Goal: Transaction & Acquisition: Book appointment/travel/reservation

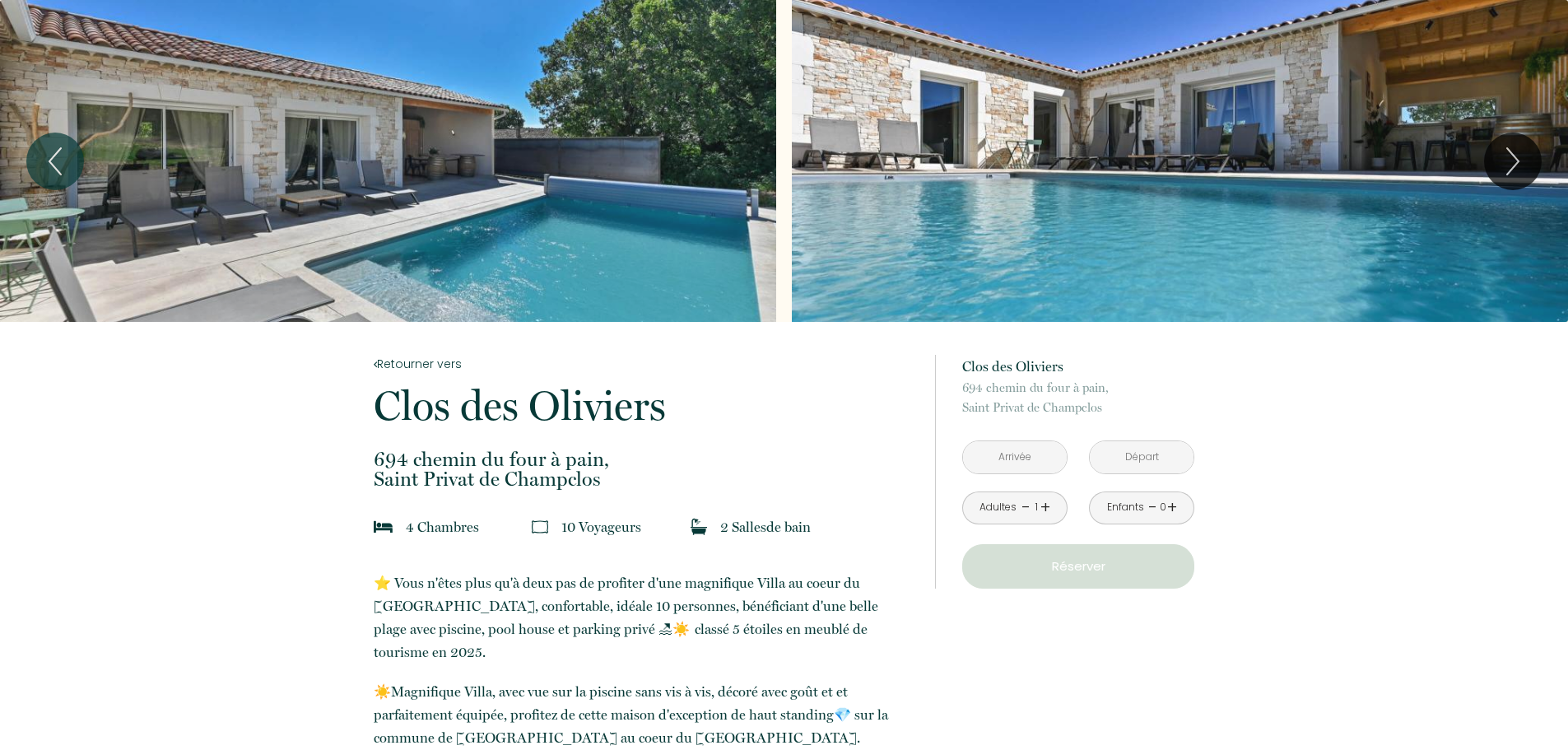
click at [1038, 460] on input "text" at bounding box center [1015, 458] width 104 height 32
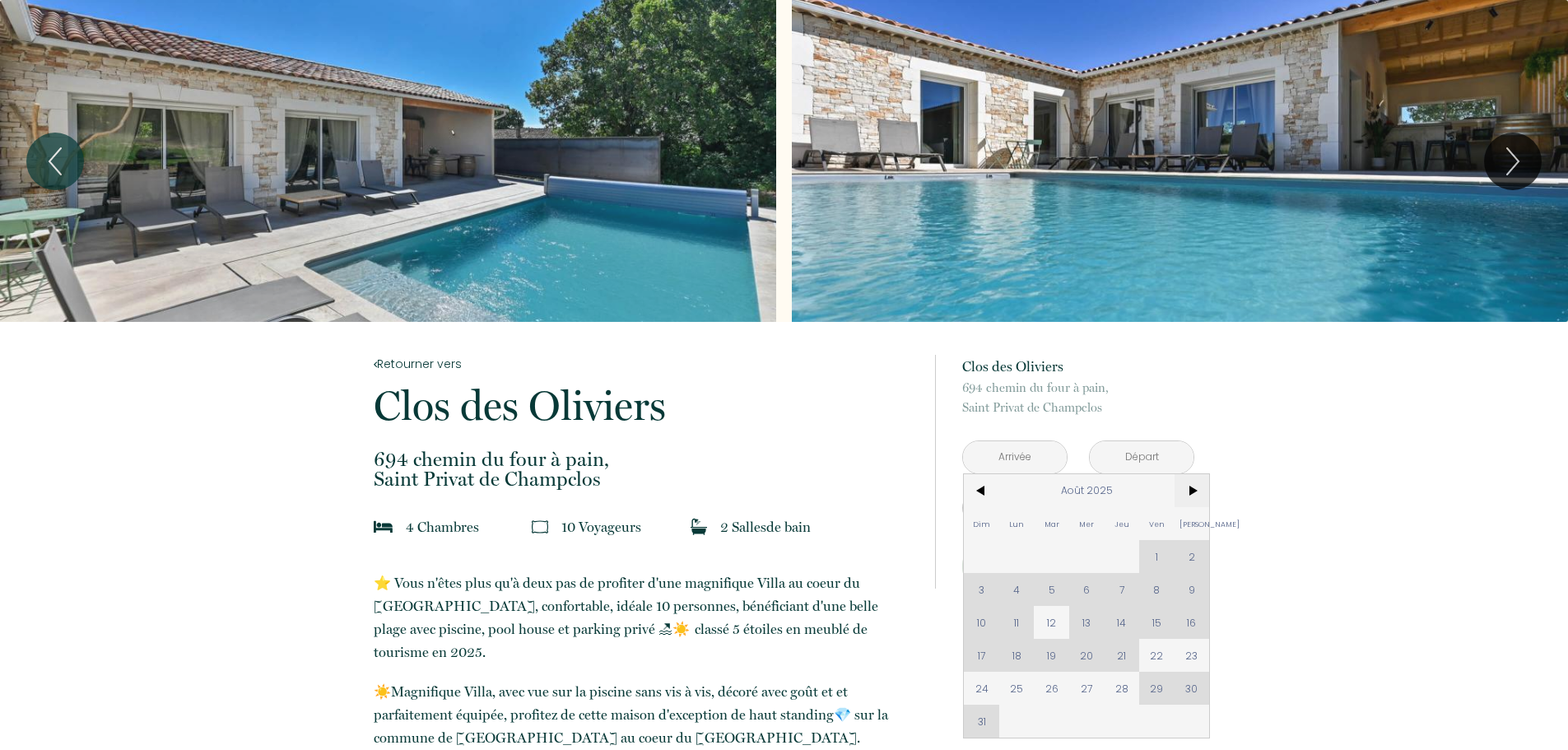
click at [1188, 490] on span ">" at bounding box center [1193, 490] width 36 height 33
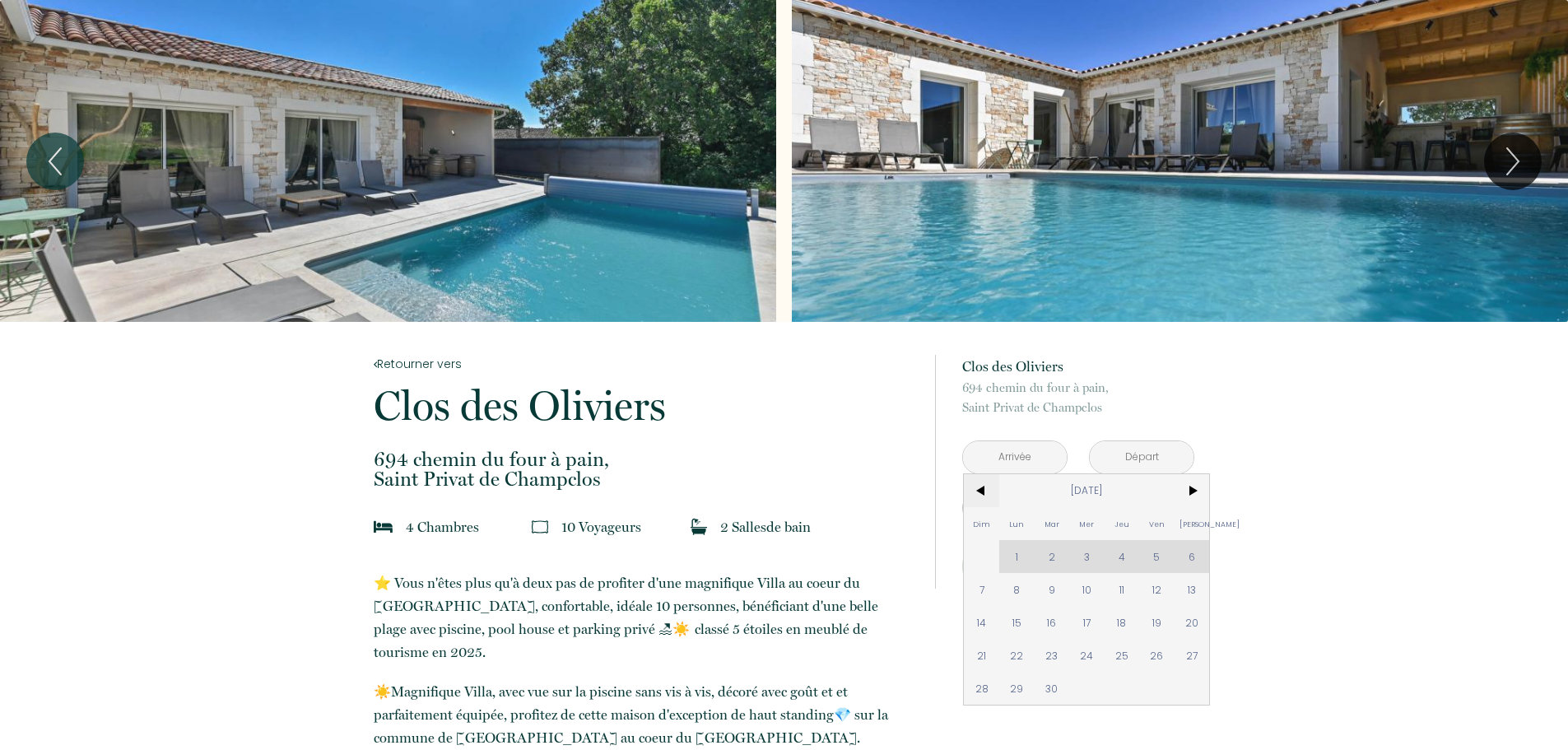
click at [978, 494] on span "<" at bounding box center [982, 490] width 36 height 33
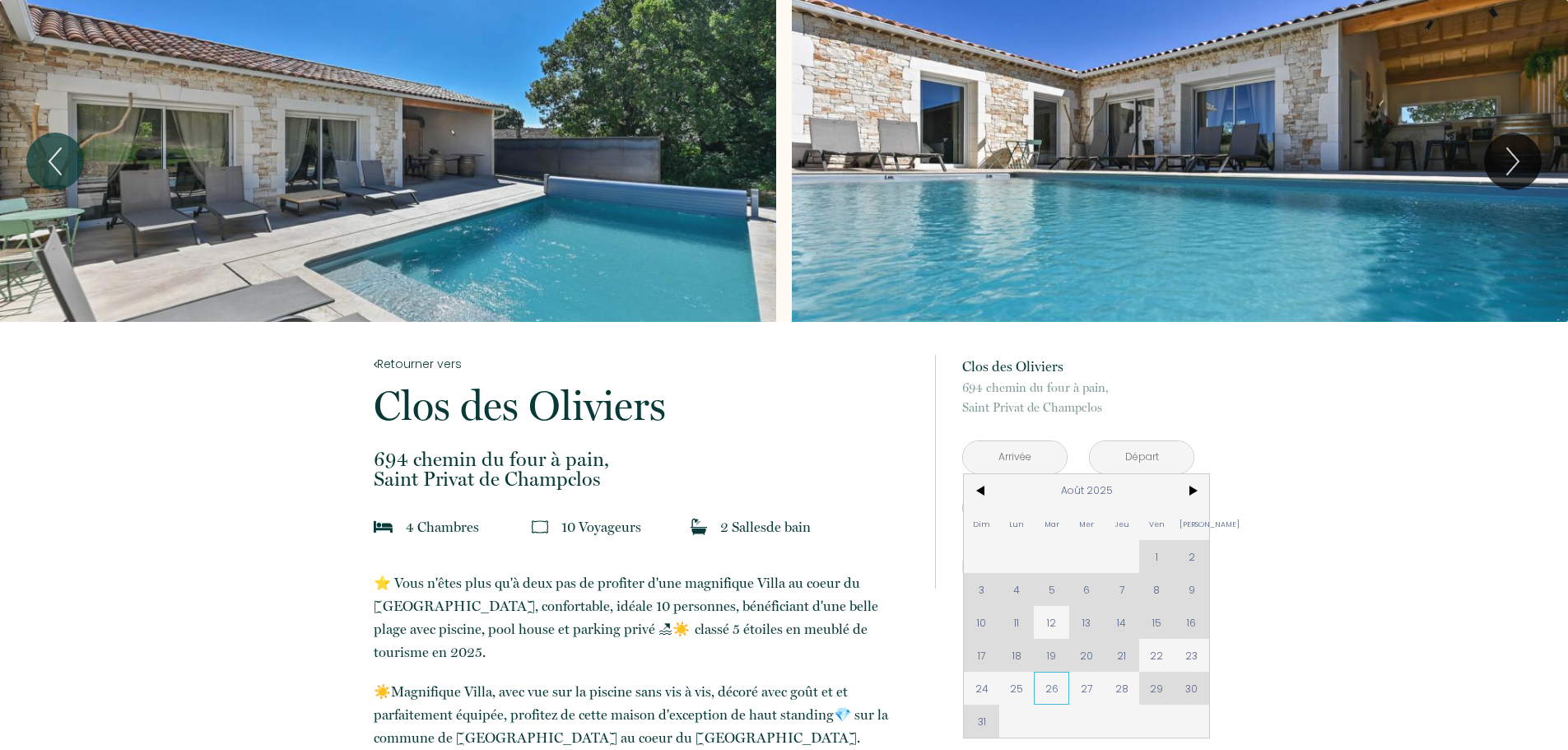
click at [1055, 689] on span "26" at bounding box center [1052, 688] width 36 height 33
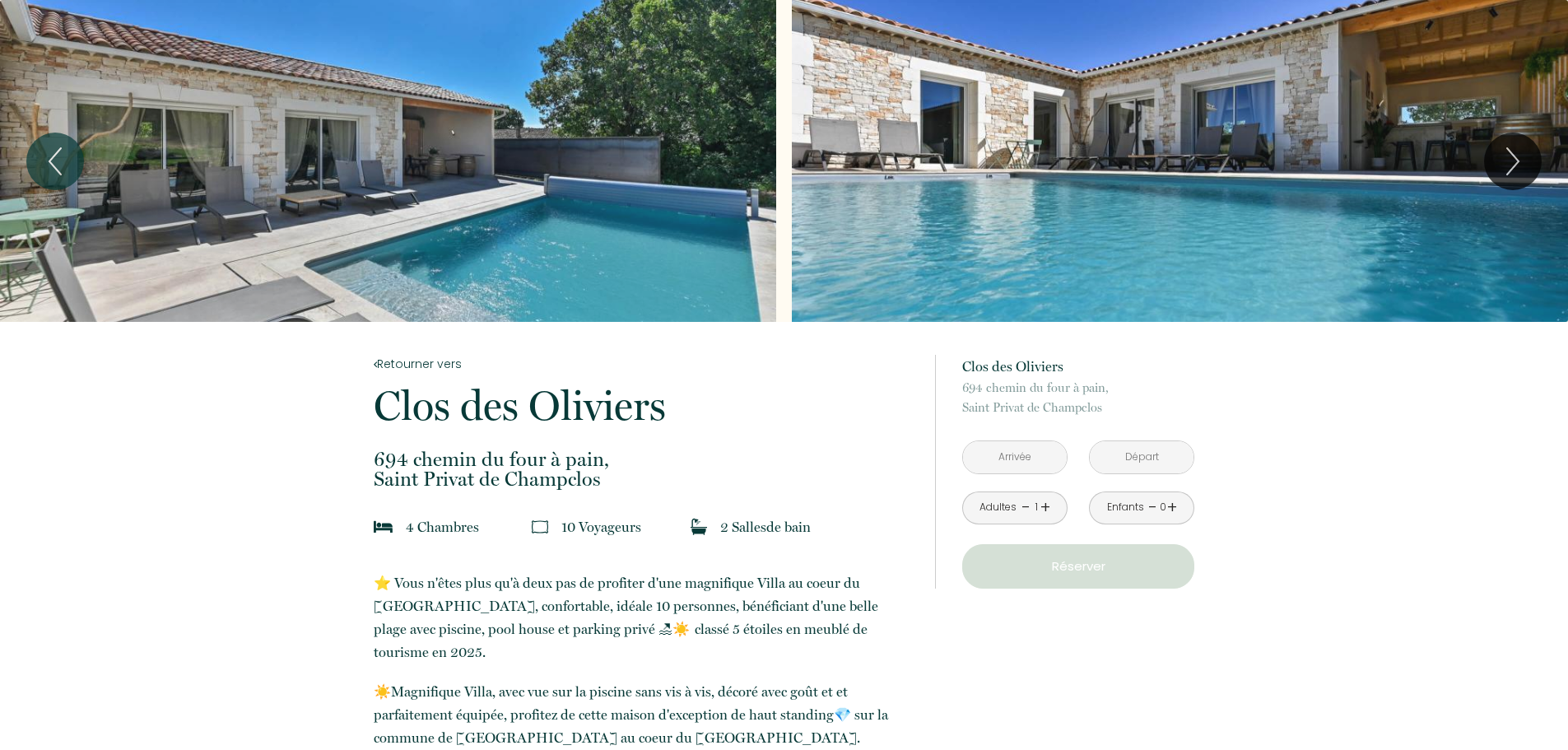
type input "[DATE]"
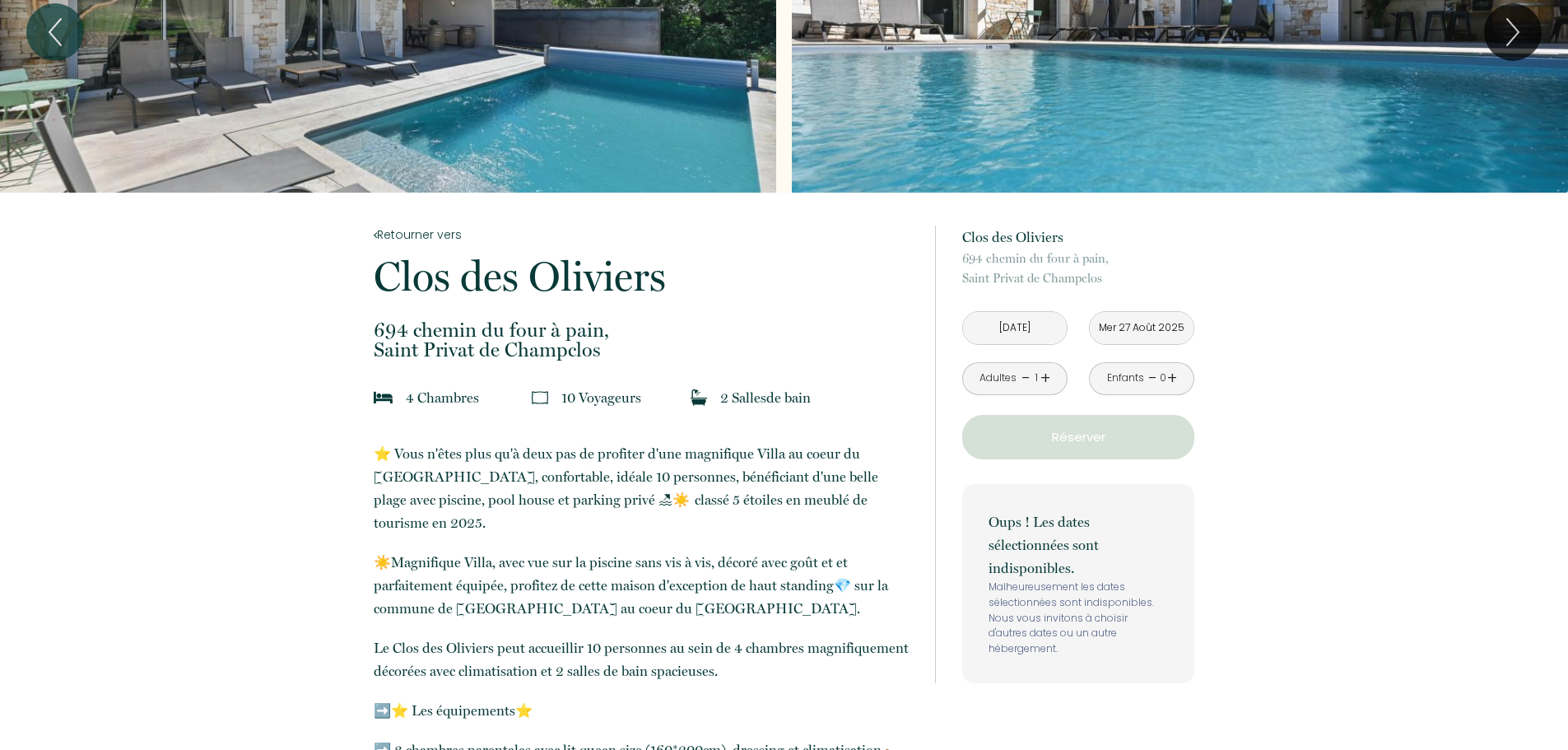
scroll to position [165, 0]
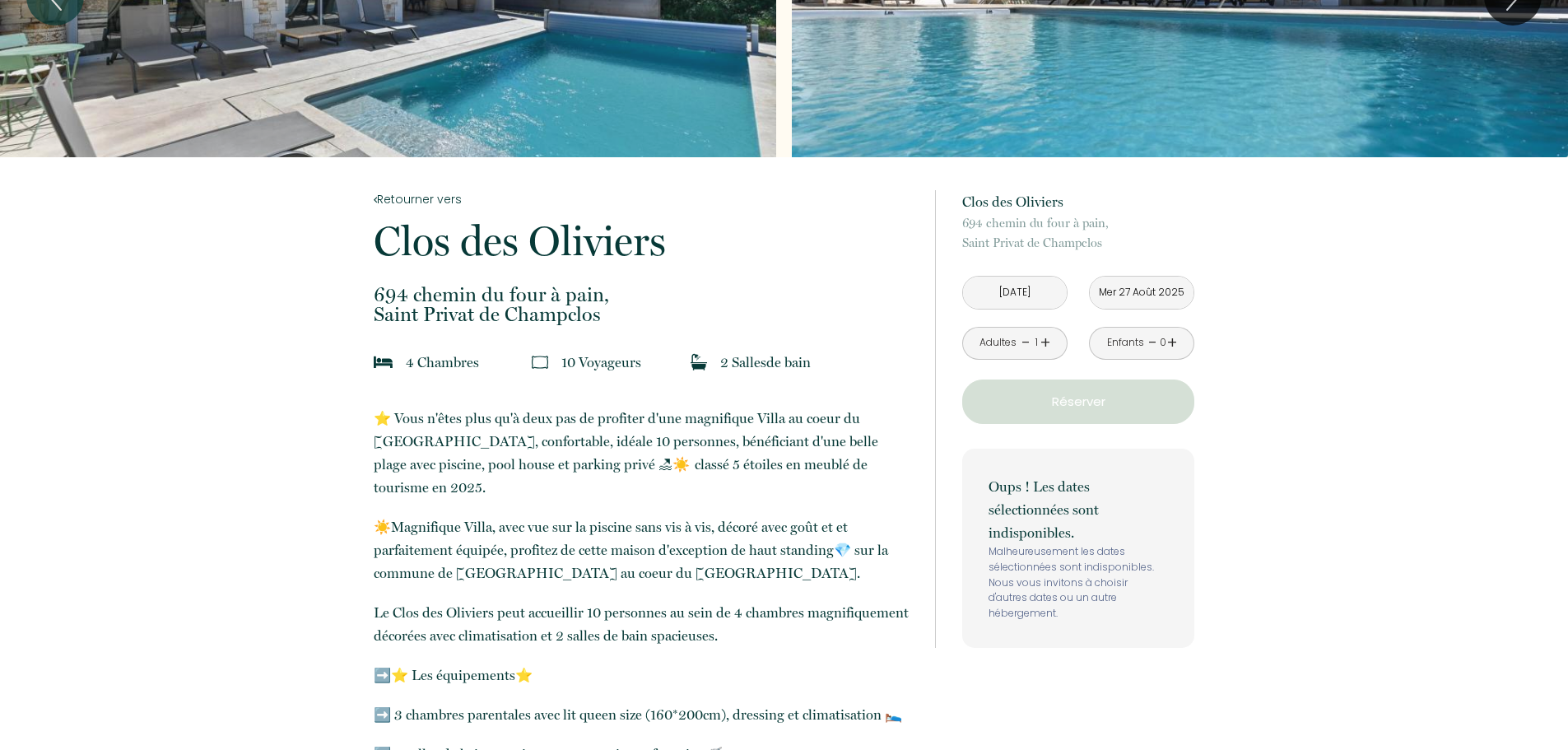
click at [1119, 402] on p "Réserver" at bounding box center [1079, 401] width 221 height 20
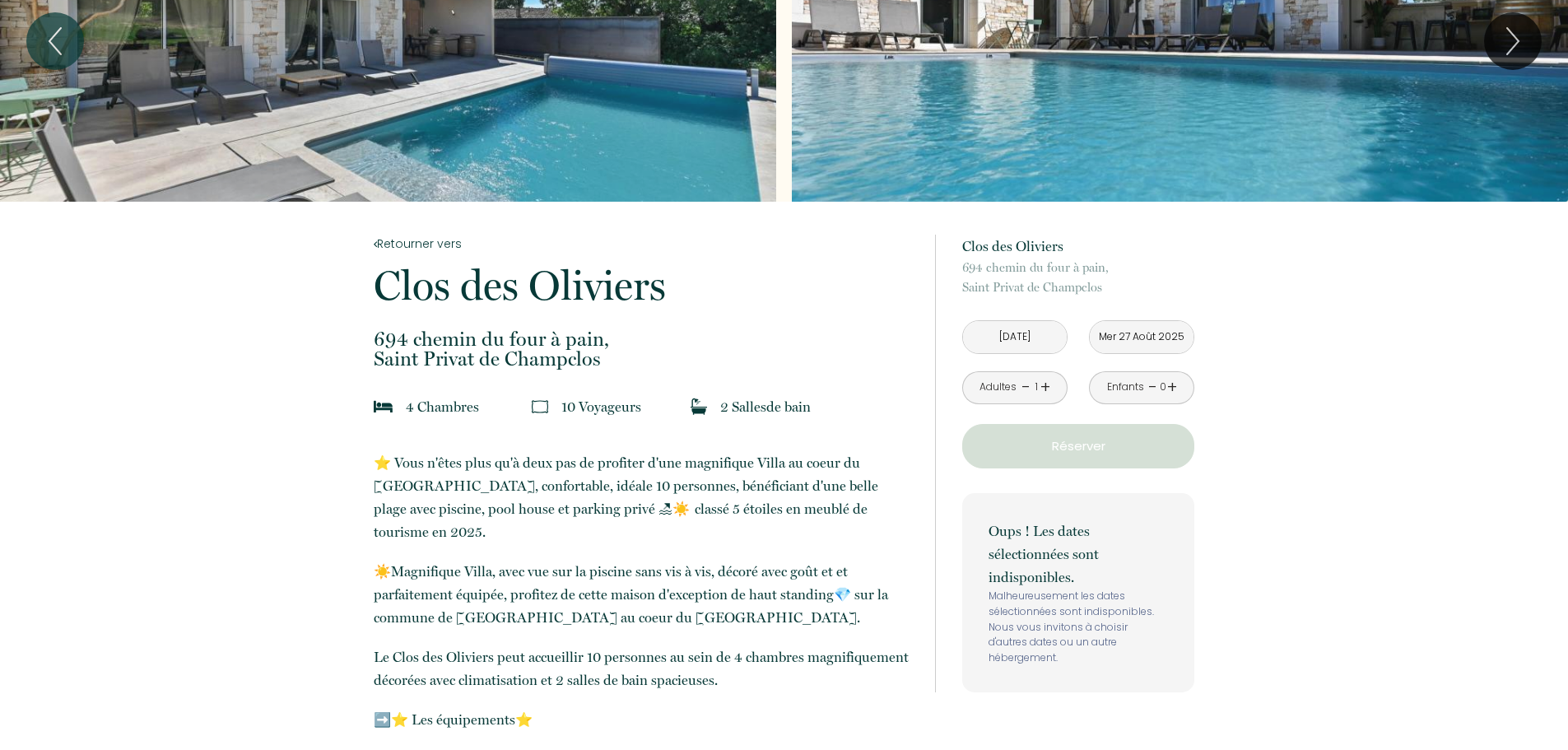
scroll to position [82, 0]
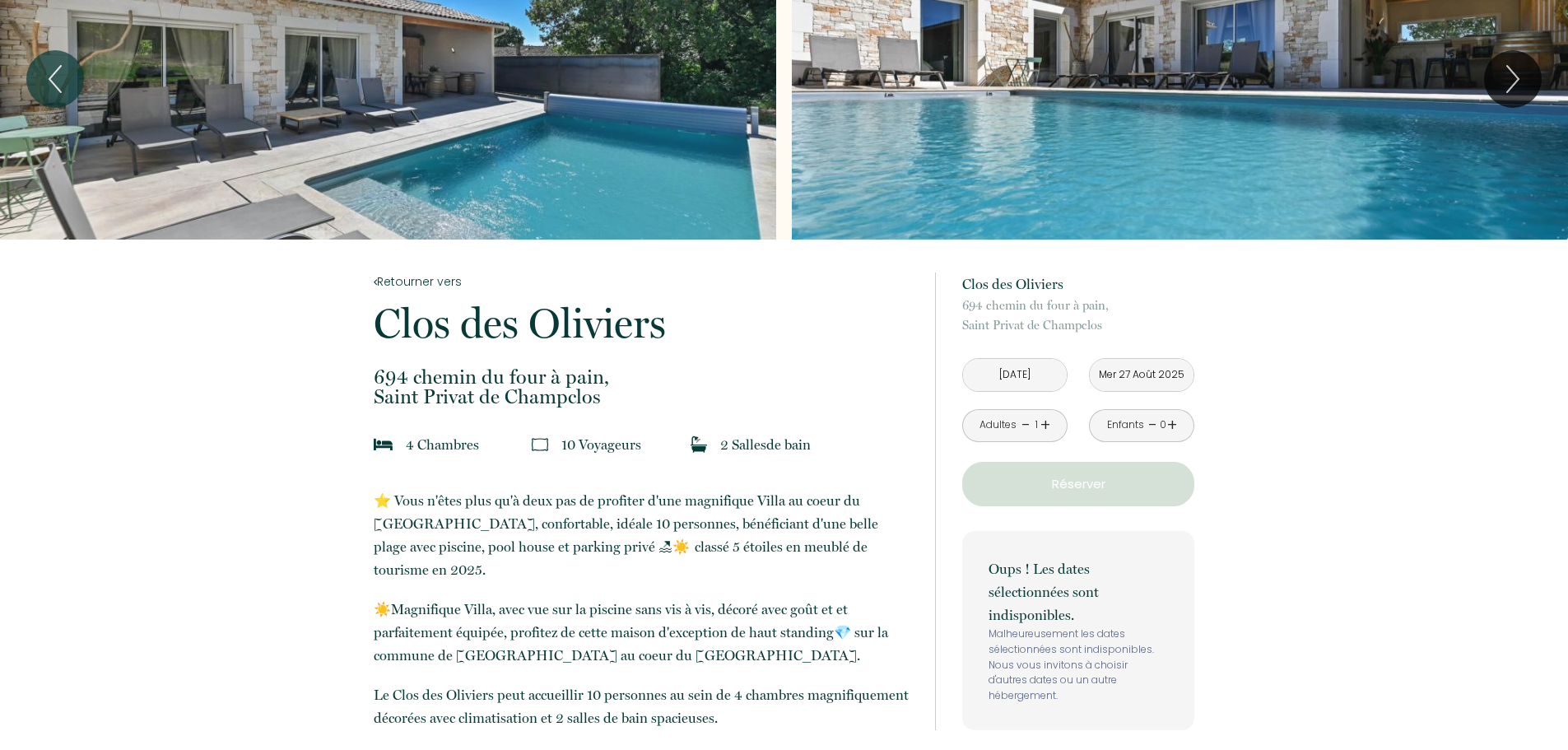
click at [1126, 373] on input "Mer 27 Août 2025" at bounding box center [1142, 375] width 104 height 32
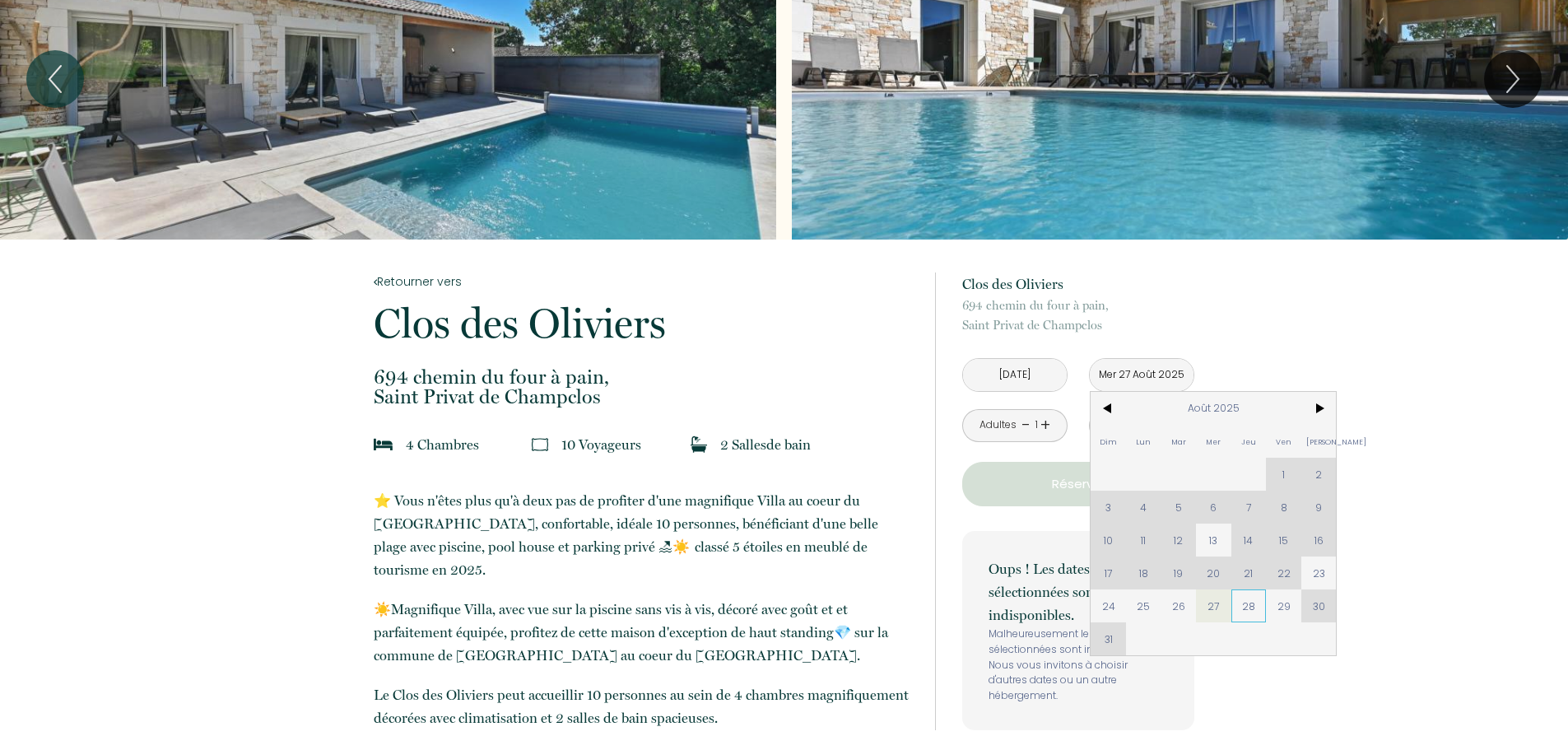
click at [1251, 605] on span "28" at bounding box center [1249, 606] width 36 height 33
type input "Jeu 28 Août 2025"
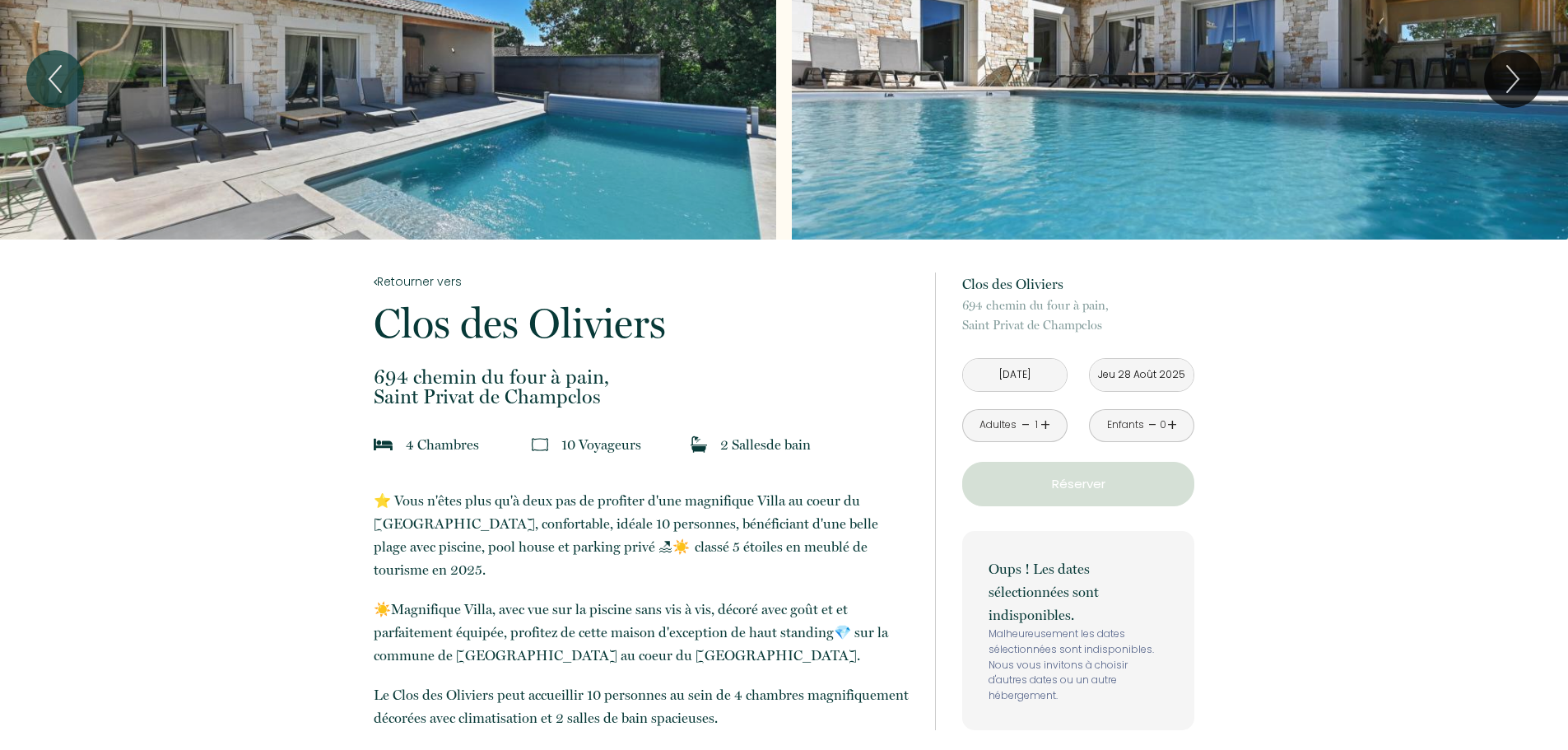
click at [1065, 384] on div "[DATE]" at bounding box center [1015, 375] width 104 height 32
click at [1056, 384] on input "[DATE]" at bounding box center [1015, 375] width 104 height 32
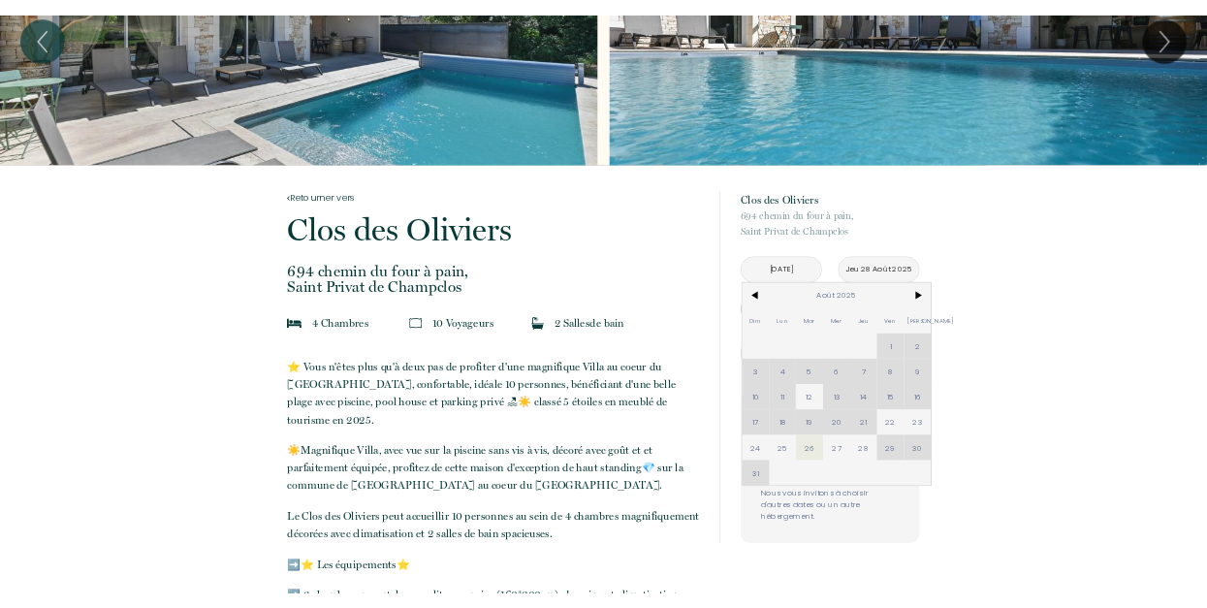
scroll to position [194, 0]
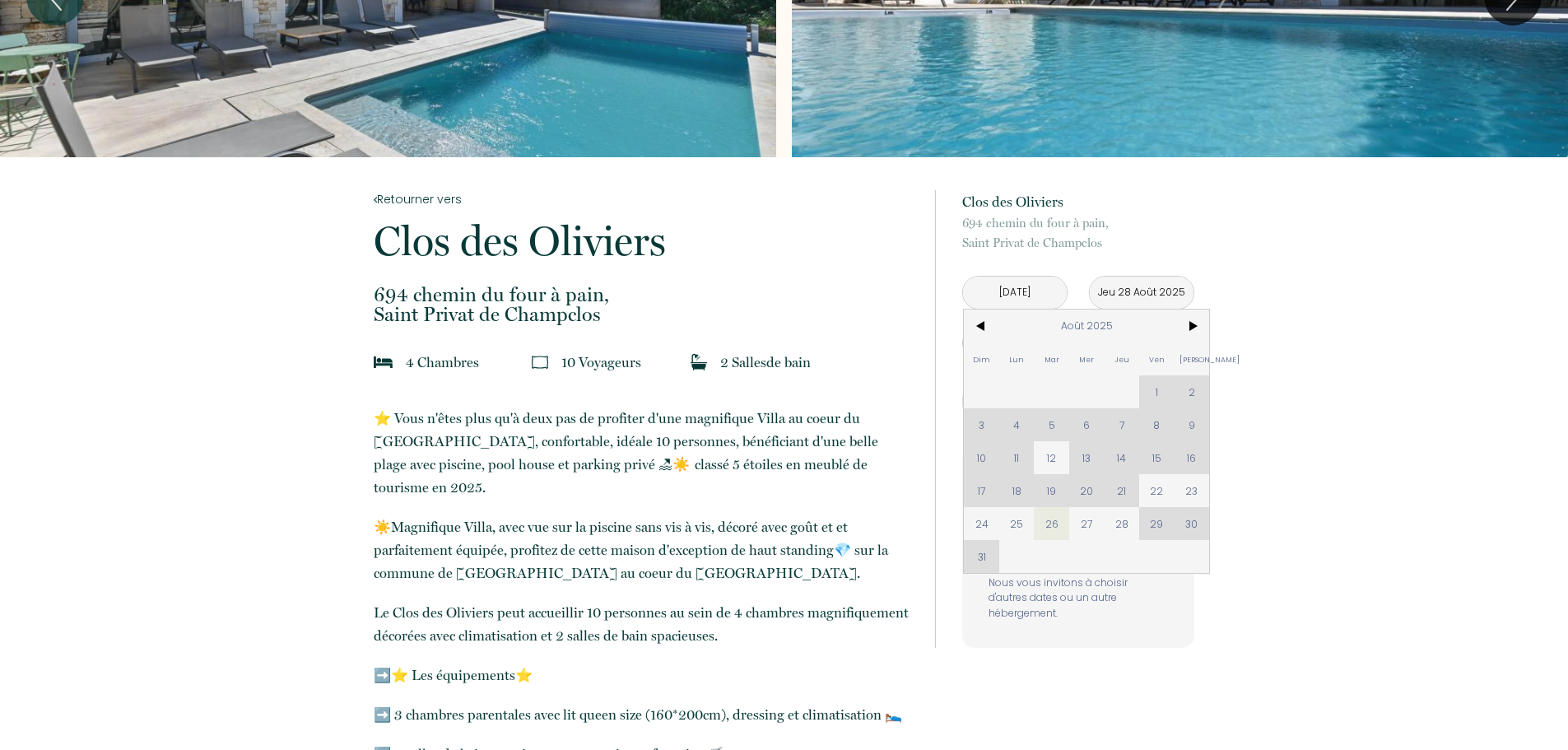
click at [1160, 527] on div "Dim Lun Mar Mer Jeu Ven Sam 1 2 3 4 5 6 7 8 9 10 11 12 13 14 15 16 17 18 19 20 …" at bounding box center [1086, 441] width 245 height 263
click at [1189, 527] on div "Dim Lun Mar Mer Jeu Ven Sam 1 2 3 4 5 6 7 8 9 10 11 12 13 14 15 16 17 18 19 20 …" at bounding box center [1086, 441] width 245 height 263
click at [1156, 522] on div "Dim Lun Mar Mer Jeu Ven Sam 1 2 3 4 5 6 7 8 9 10 11 12 13 14 15 16 17 18 19 20 …" at bounding box center [1086, 441] width 245 height 263
click at [1160, 499] on span "22" at bounding box center [1157, 490] width 36 height 33
click at [1185, 493] on div "Oups ! Les dates sélectionnées sont indisponibles. Malheureusement les dates sé…" at bounding box center [1078, 548] width 232 height 200
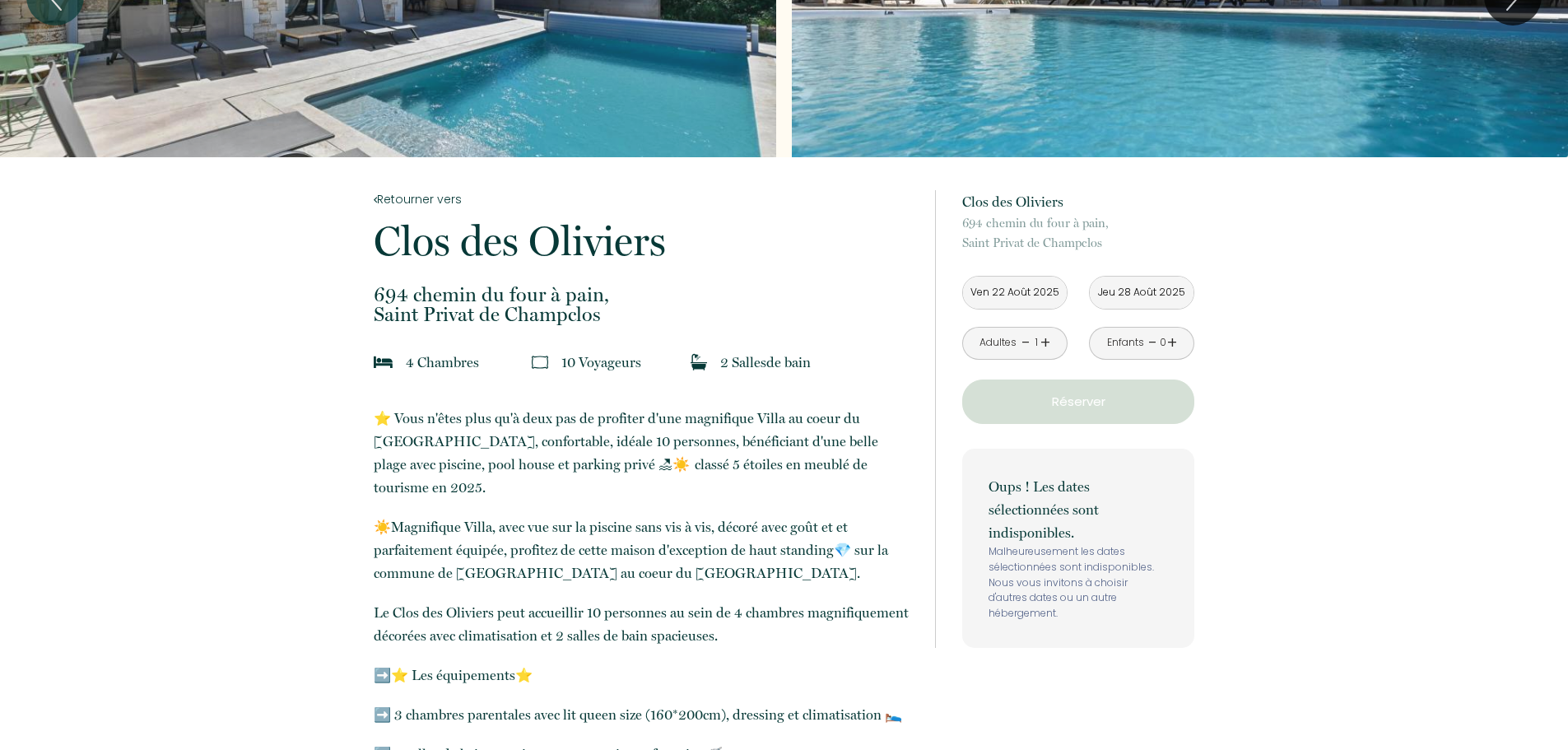
click at [1125, 413] on button "Réserver" at bounding box center [1078, 402] width 232 height 44
click at [1126, 408] on p "Réserver" at bounding box center [1079, 401] width 221 height 20
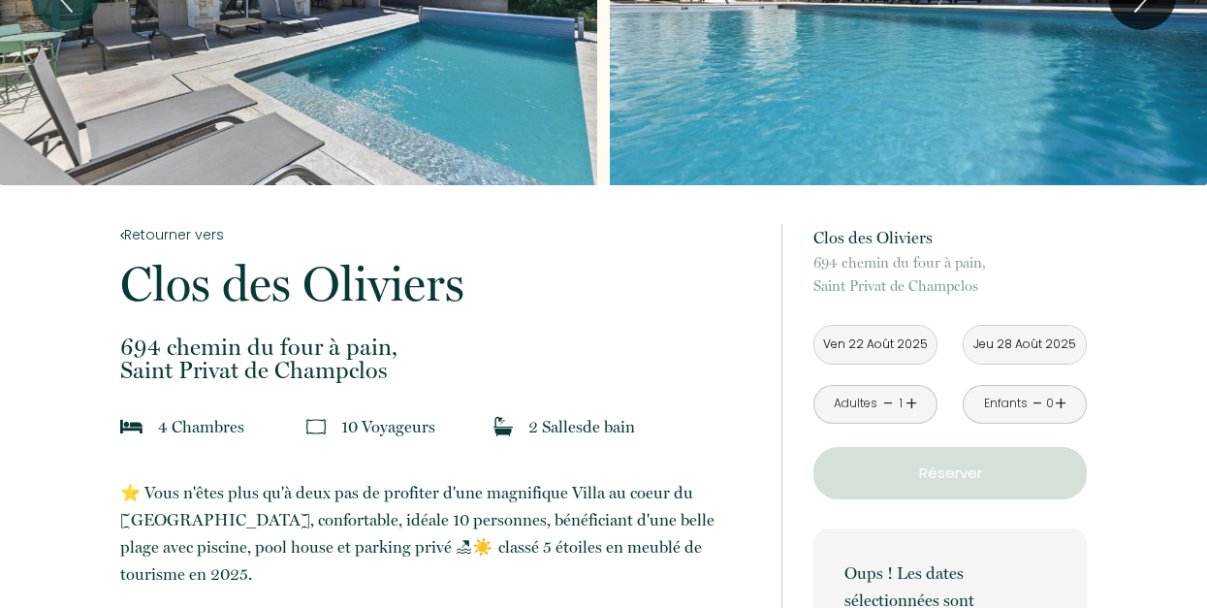
click at [993, 348] on input "Jeu 28 Août 2025" at bounding box center [1024, 345] width 122 height 38
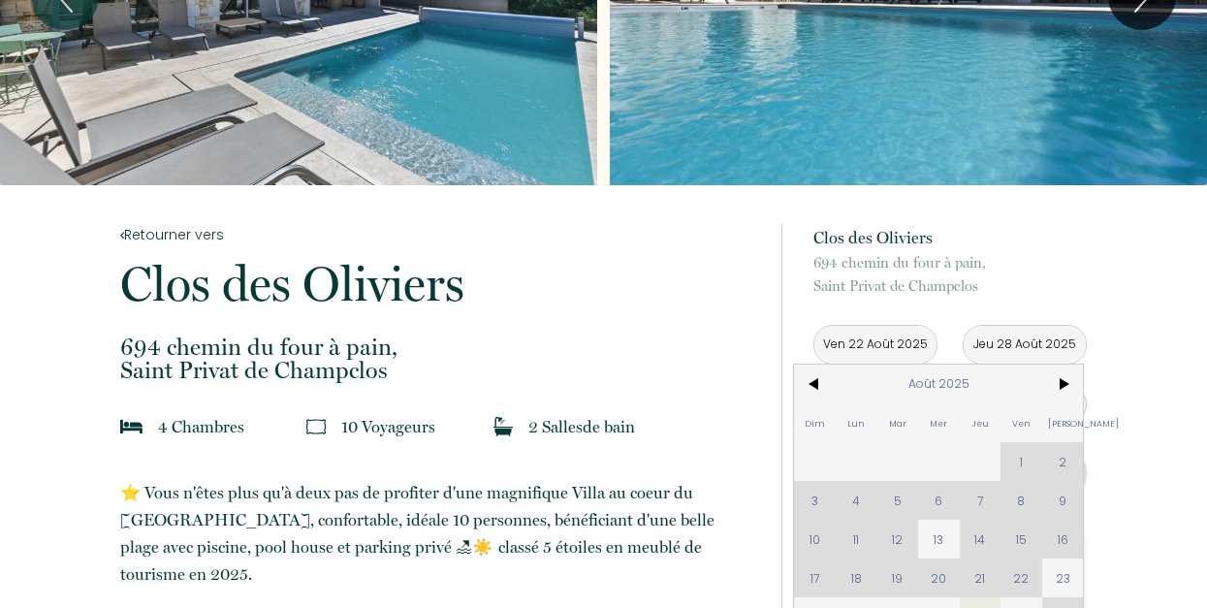
click at [852, 342] on input "Ven 22 Août 2025" at bounding box center [875, 345] width 122 height 38
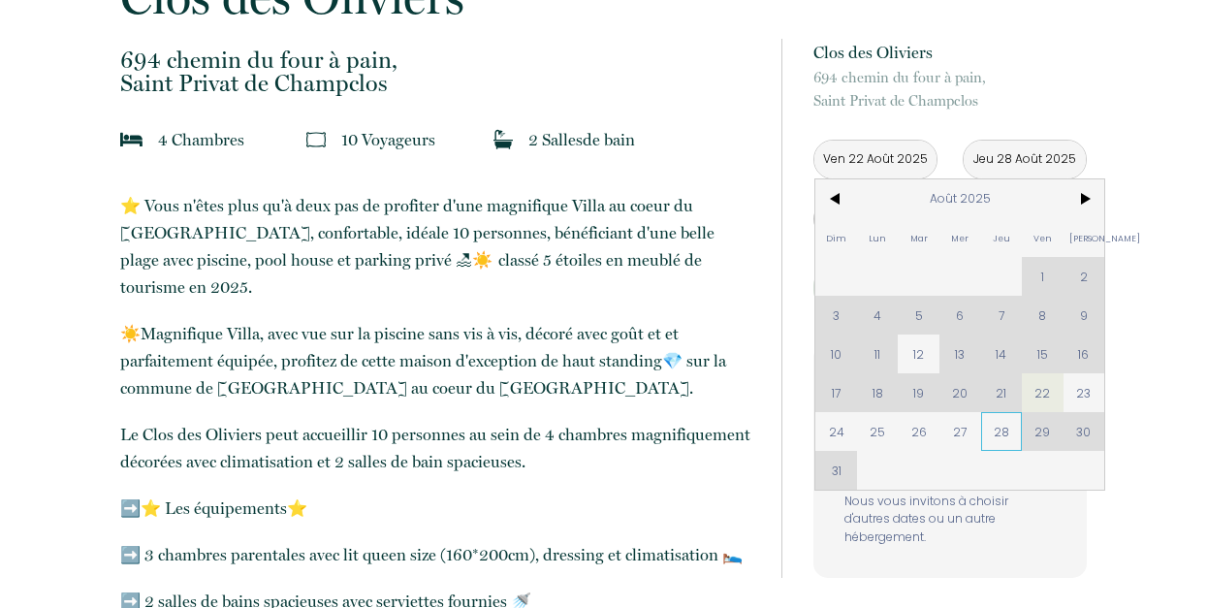
scroll to position [485, 0]
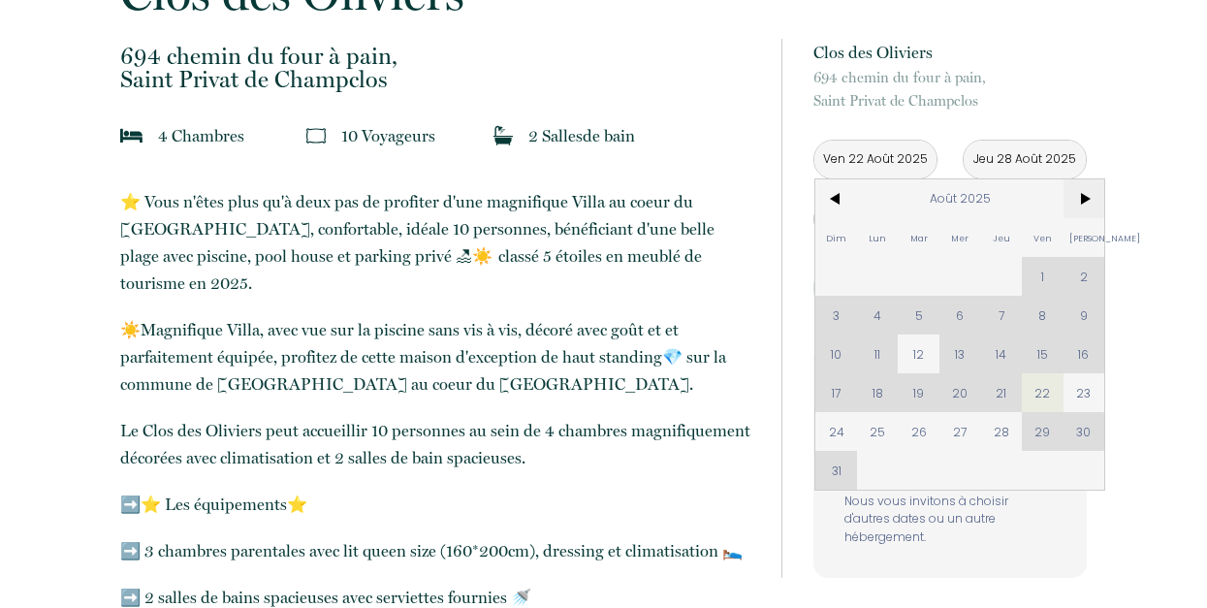
click at [1092, 201] on span ">" at bounding box center [1084, 198] width 42 height 39
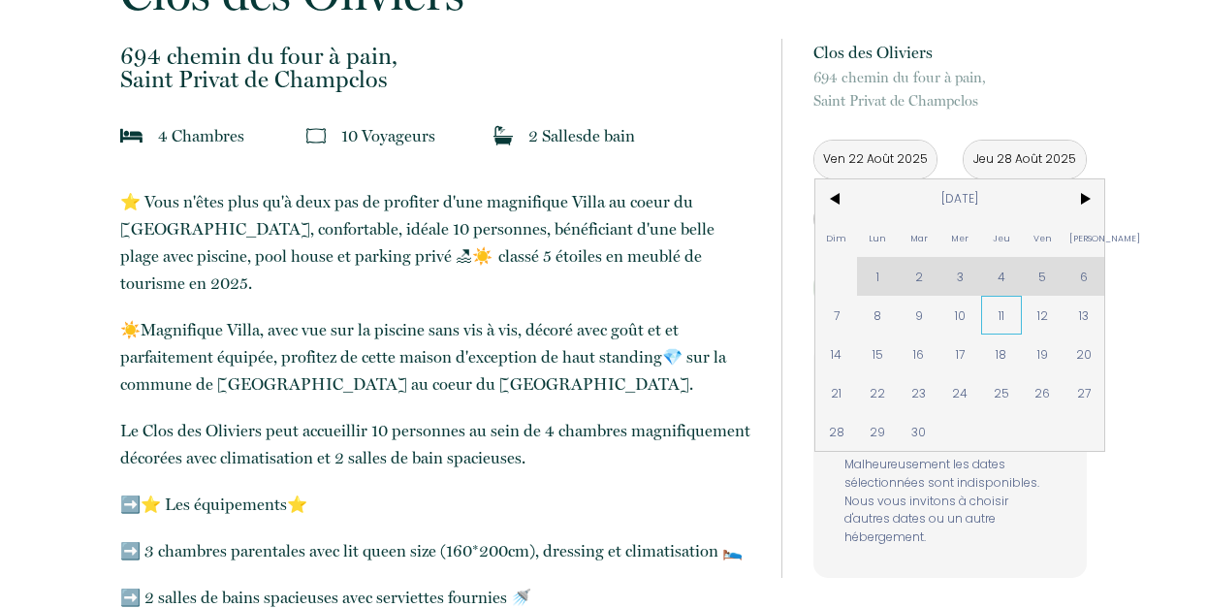
click at [1004, 320] on span "11" at bounding box center [1002, 315] width 42 height 39
click at [1084, 309] on div "Réserver" at bounding box center [949, 288] width 273 height 52
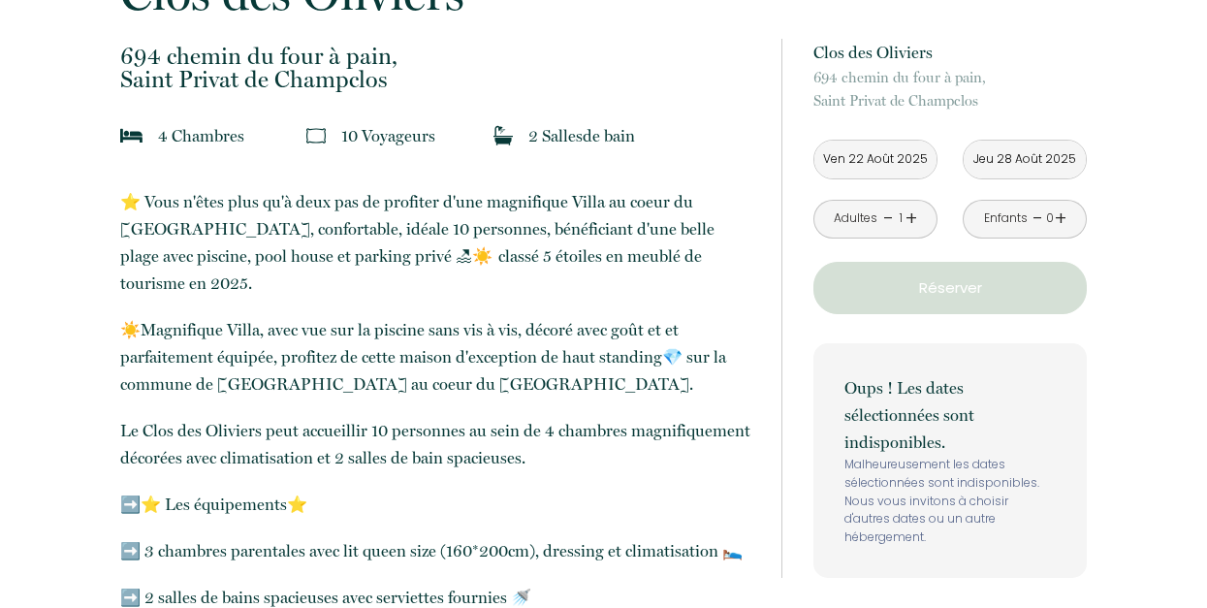
type input "[DATE]"
click at [954, 282] on p "Réserver" at bounding box center [950, 287] width 260 height 23
click at [921, 160] on input "[DATE]" at bounding box center [875, 160] width 122 height 38
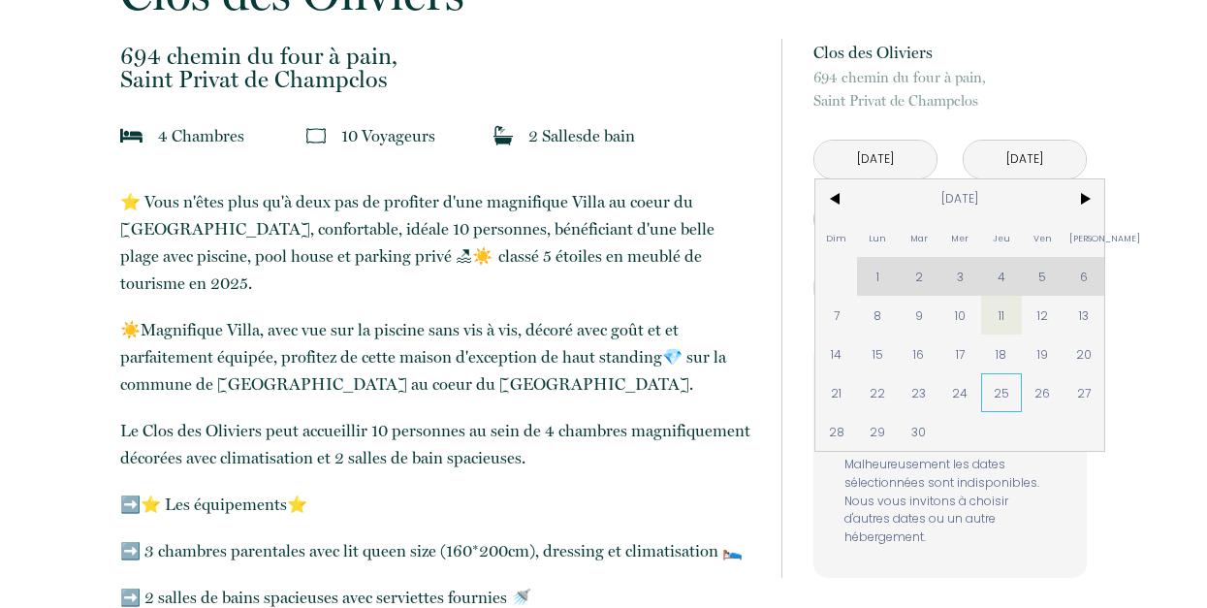
click at [988, 388] on span "25" at bounding box center [1002, 392] width 42 height 39
type input "[DATE]"
